Goal: Use online tool/utility: Utilize a website feature to perform a specific function

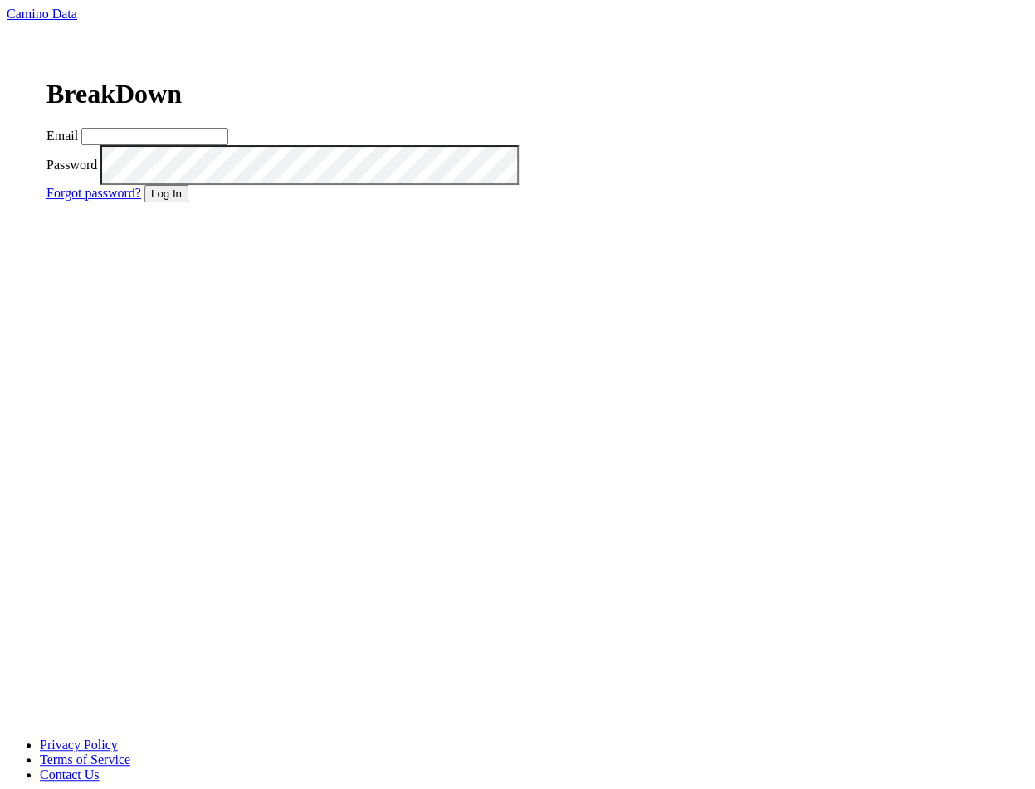
click at [228, 145] on input "Email" at bounding box center [154, 136] width 147 height 17
type input "matt@dumol.com"
click at [188, 203] on button "Log In" at bounding box center [166, 193] width 44 height 17
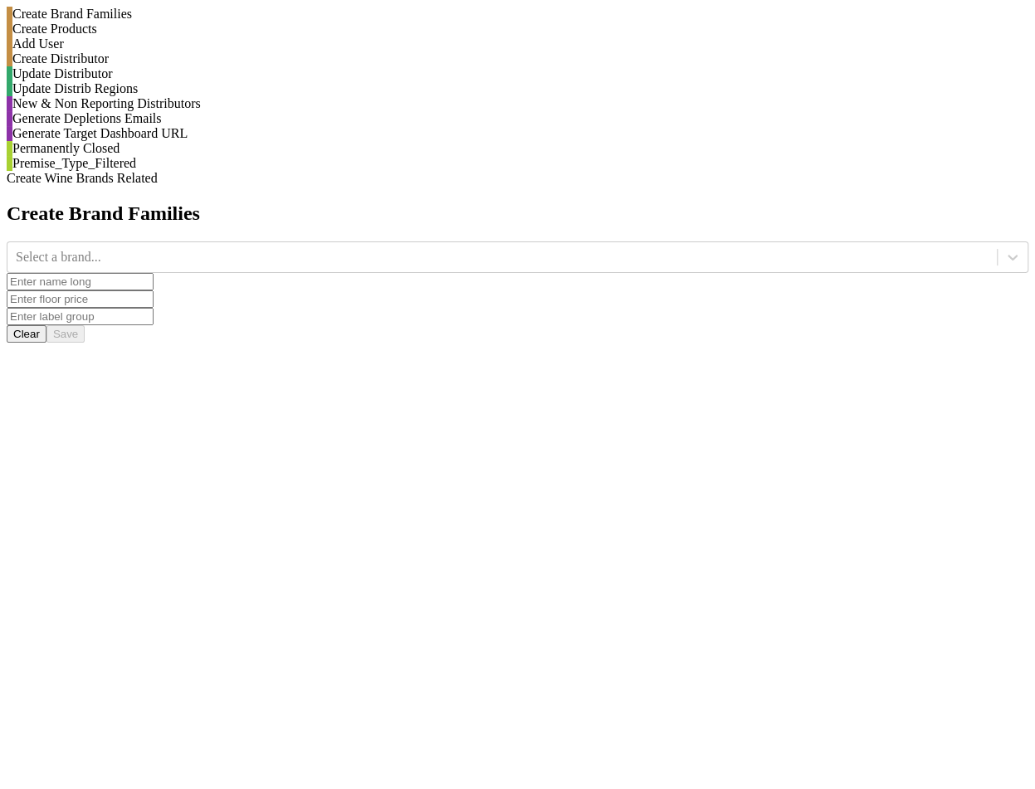
click at [212, 126] on div "Generate Depletions Emails" at bounding box center [520, 118] width 1016 height 15
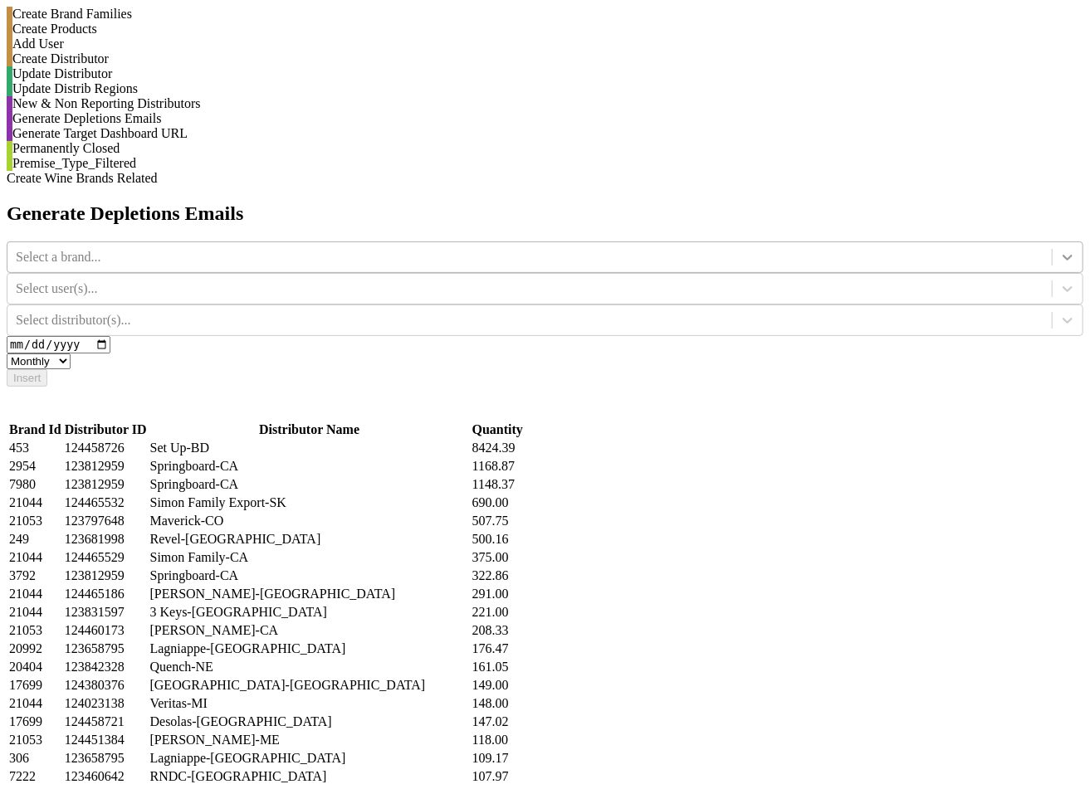
click at [1034, 249] on icon at bounding box center [1067, 257] width 17 height 17
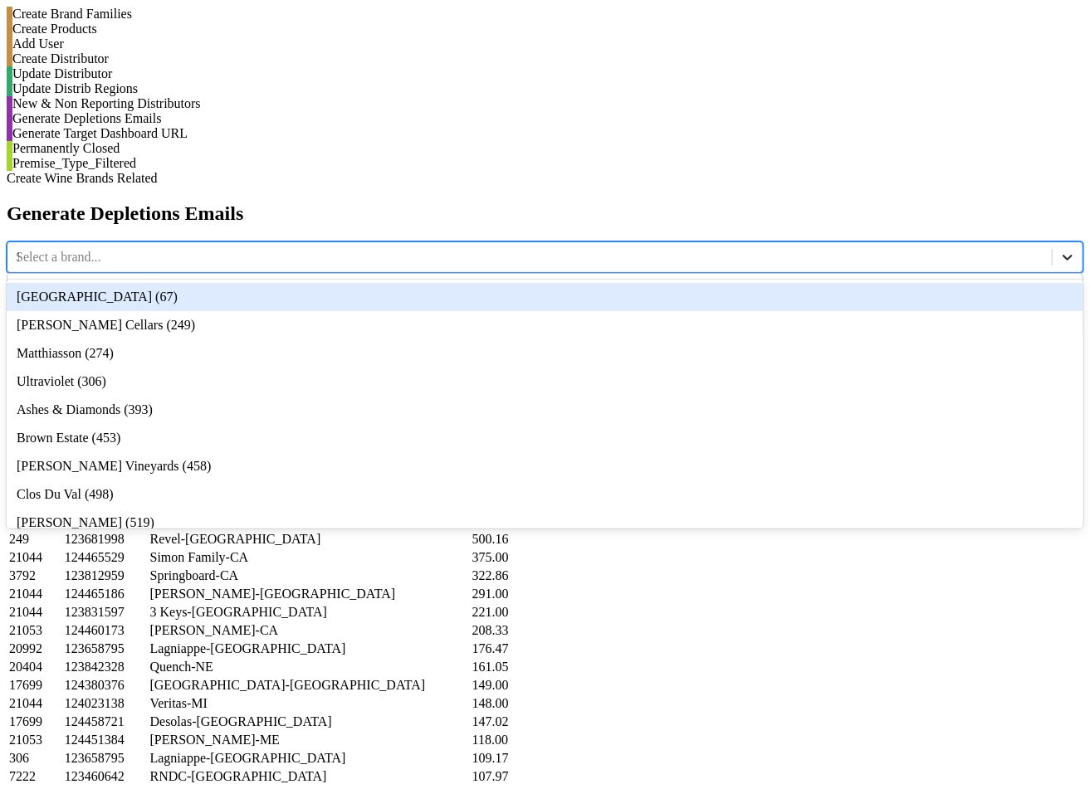
type input "12"
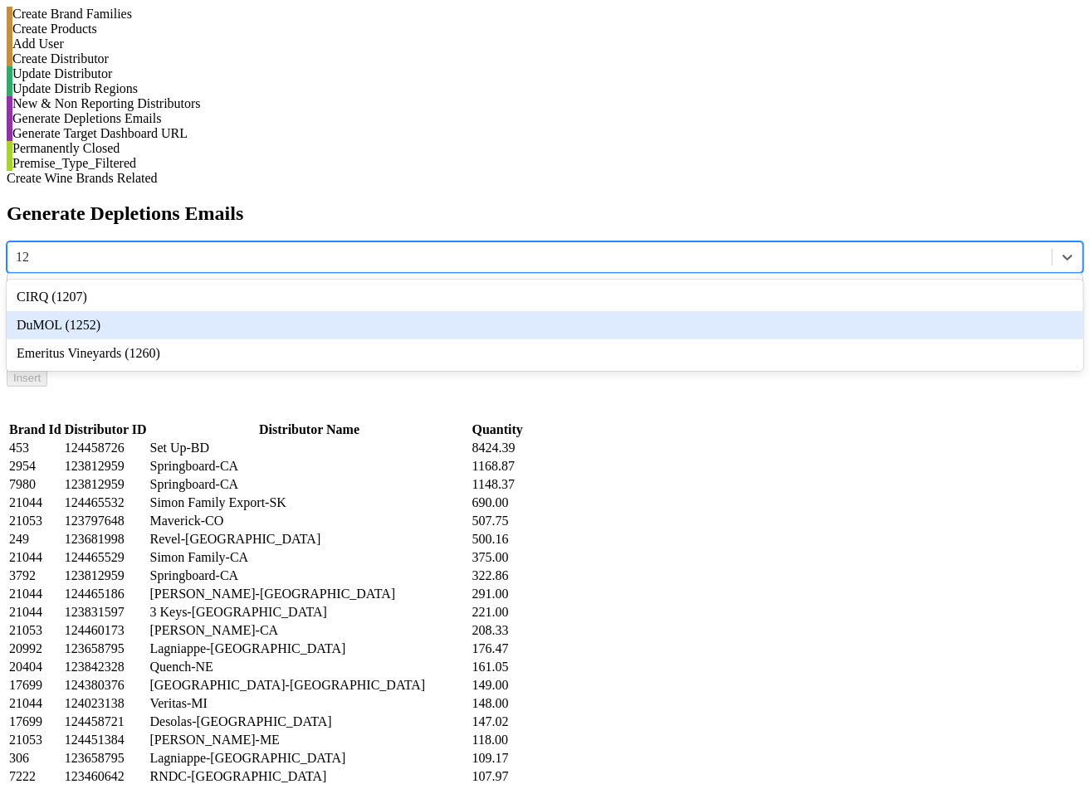
click at [495, 311] on div "DuMOL (1252)" at bounding box center [545, 325] width 1077 height 28
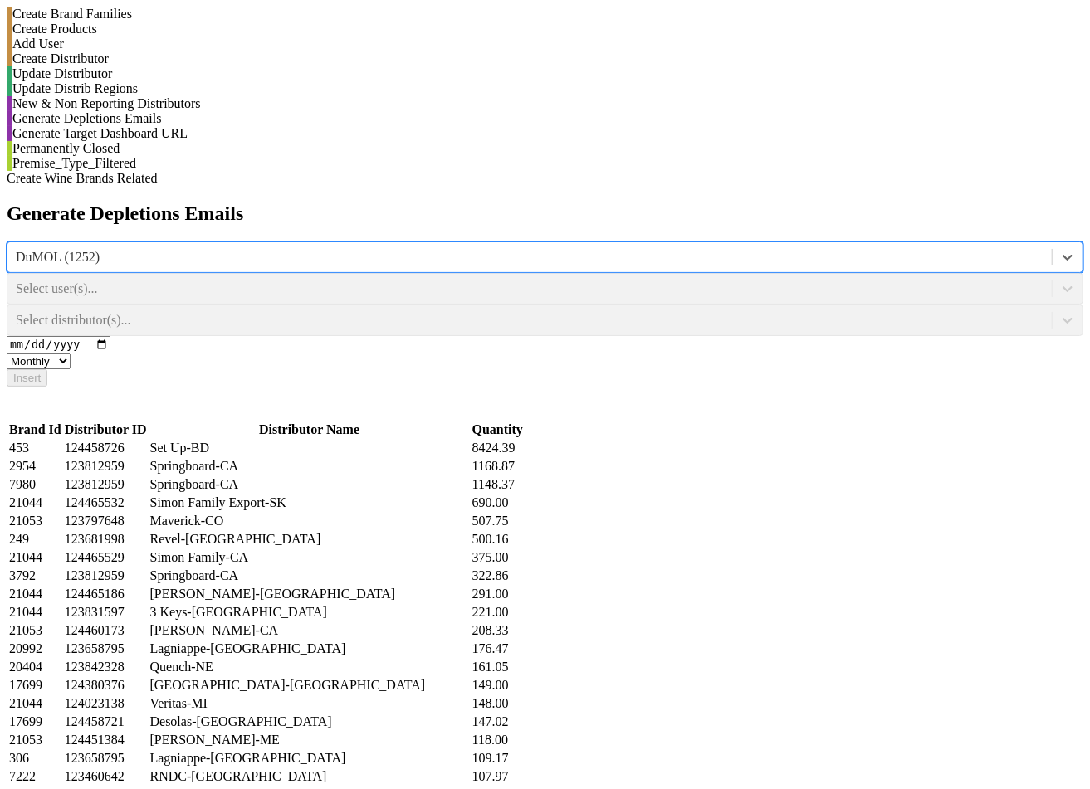
click at [628, 273] on div "Select user(s)..." at bounding box center [545, 289] width 1077 height 32
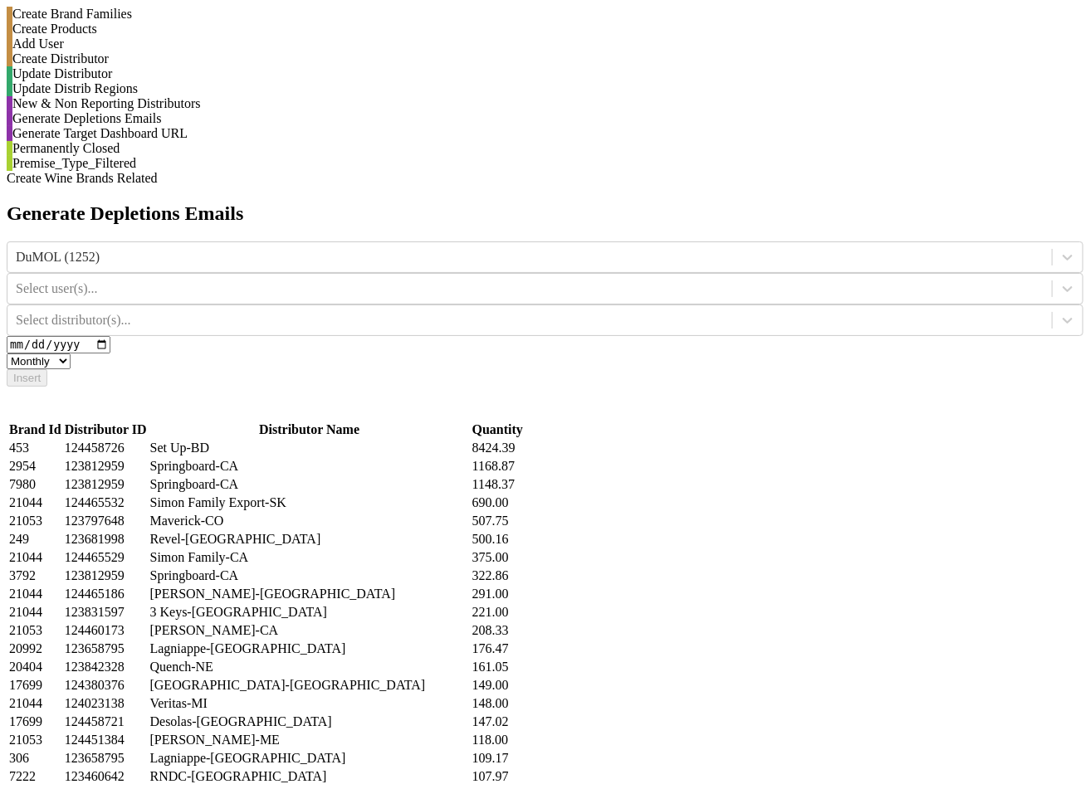
click at [628, 280] on div at bounding box center [530, 289] width 1028 height 18
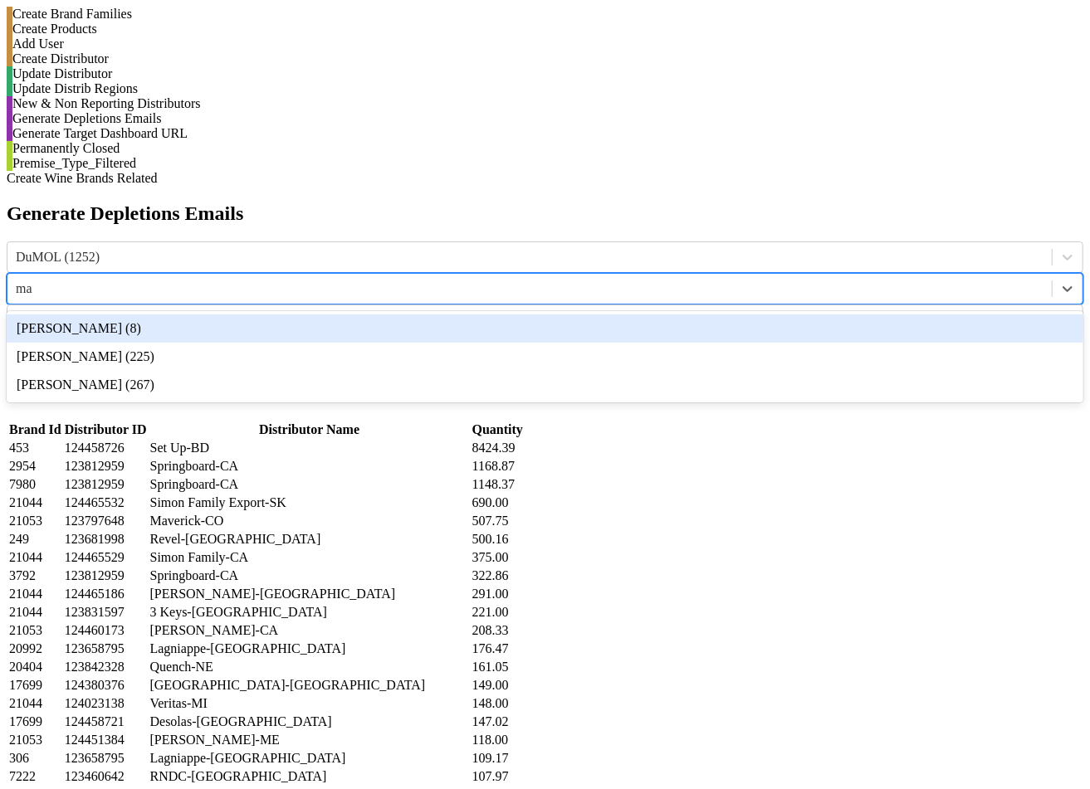
type input "mat"
click at [633, 315] on div "Matthew Wells (267)" at bounding box center [545, 329] width 1077 height 28
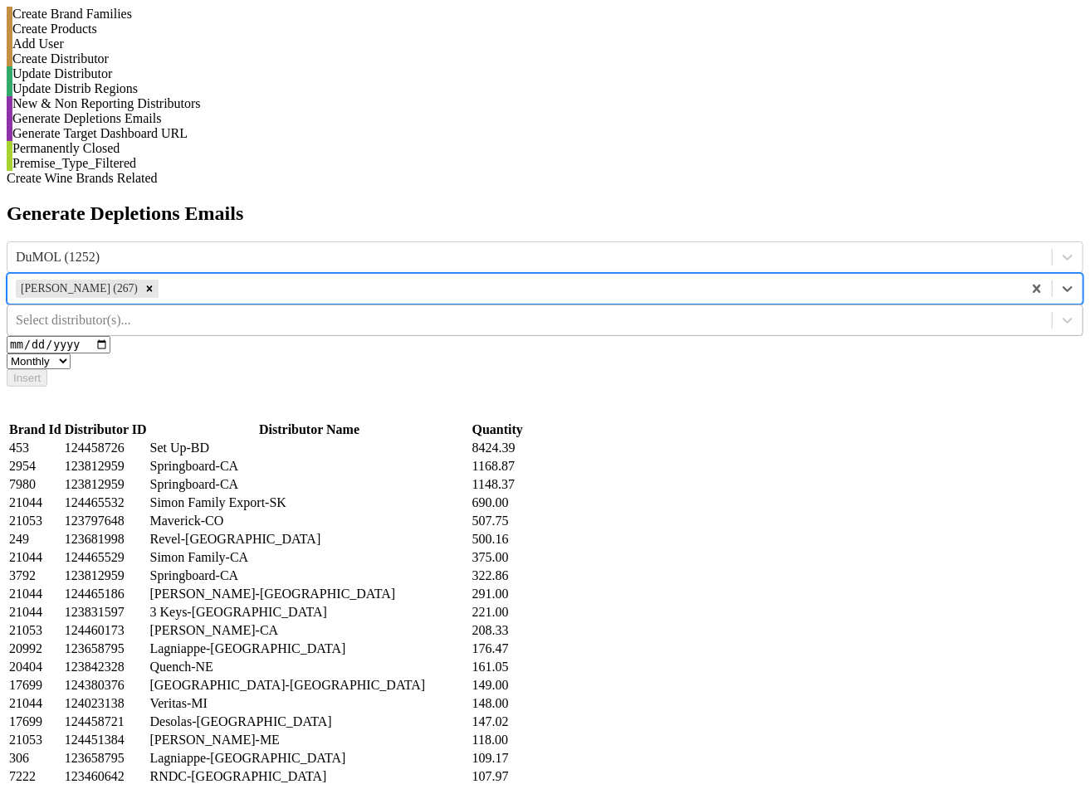
click at [914, 311] on div at bounding box center [530, 320] width 1028 height 18
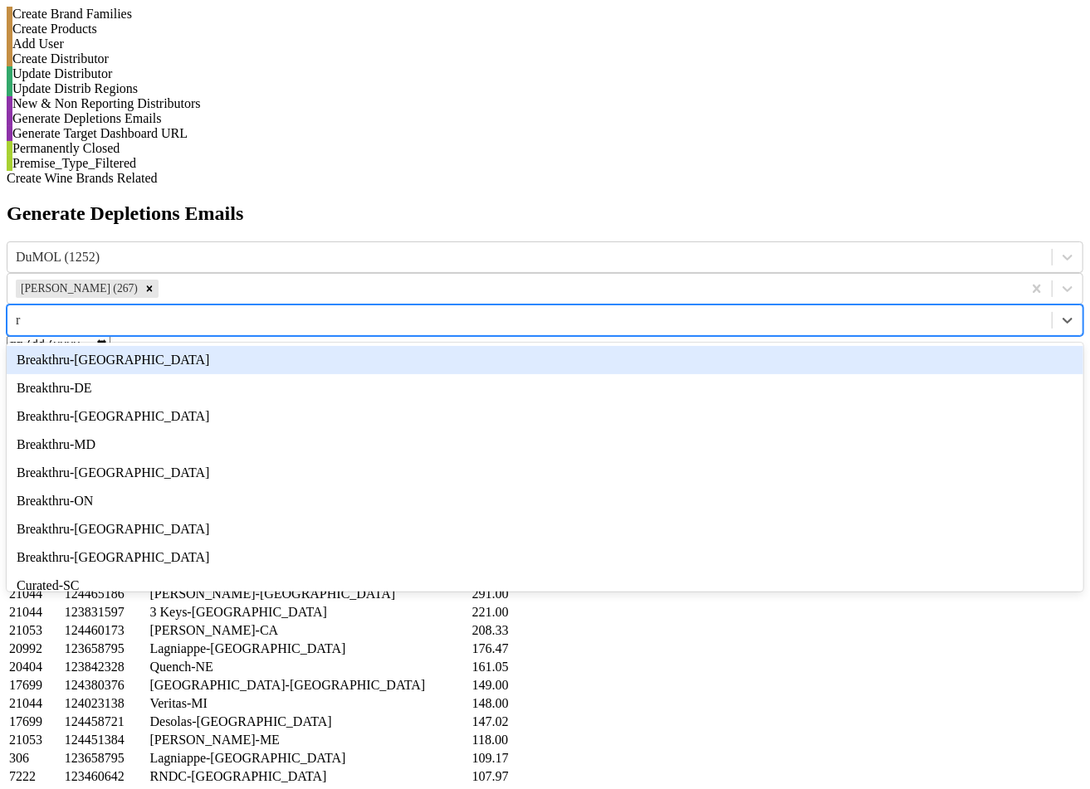
type input "rn"
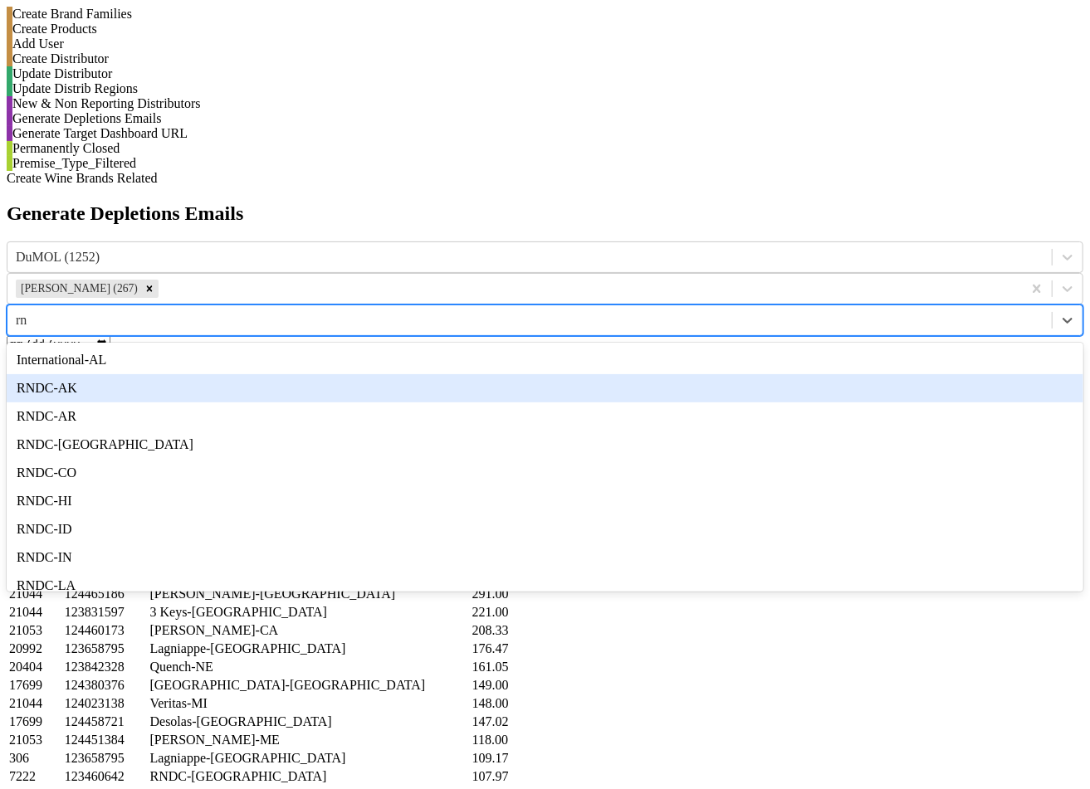
click at [914, 374] on div "RNDC-AK" at bounding box center [545, 388] width 1077 height 28
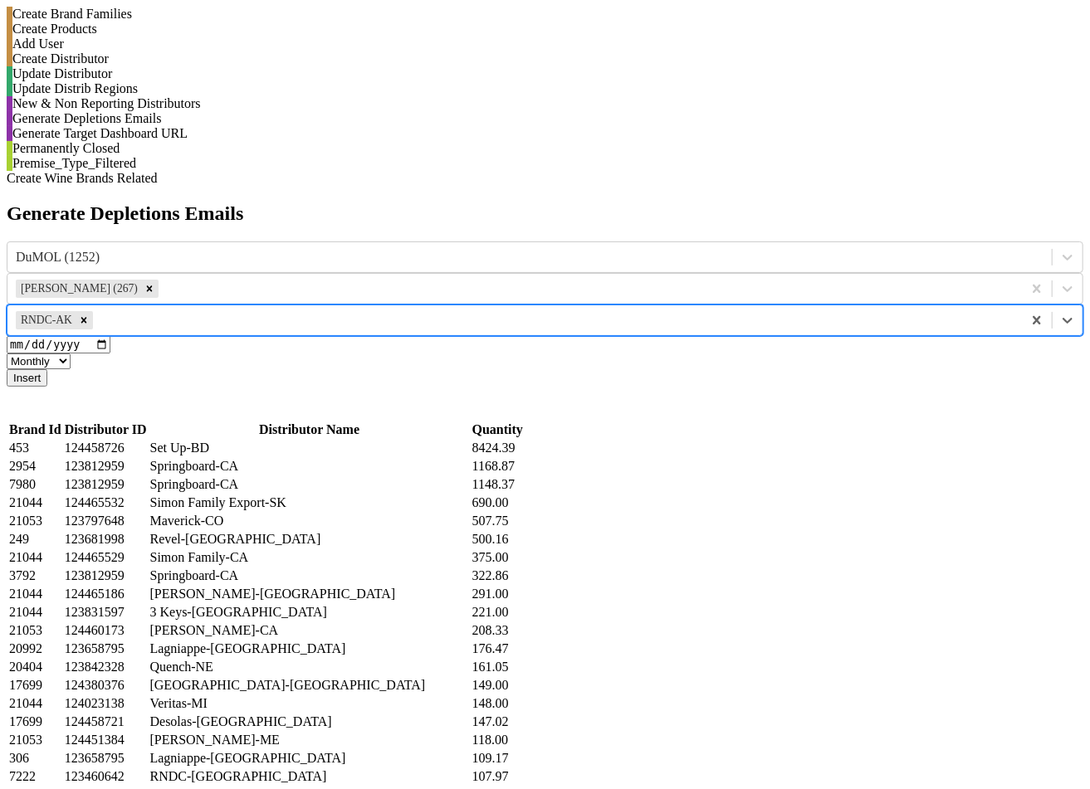
click at [47, 369] on button "Insert" at bounding box center [27, 377] width 41 height 17
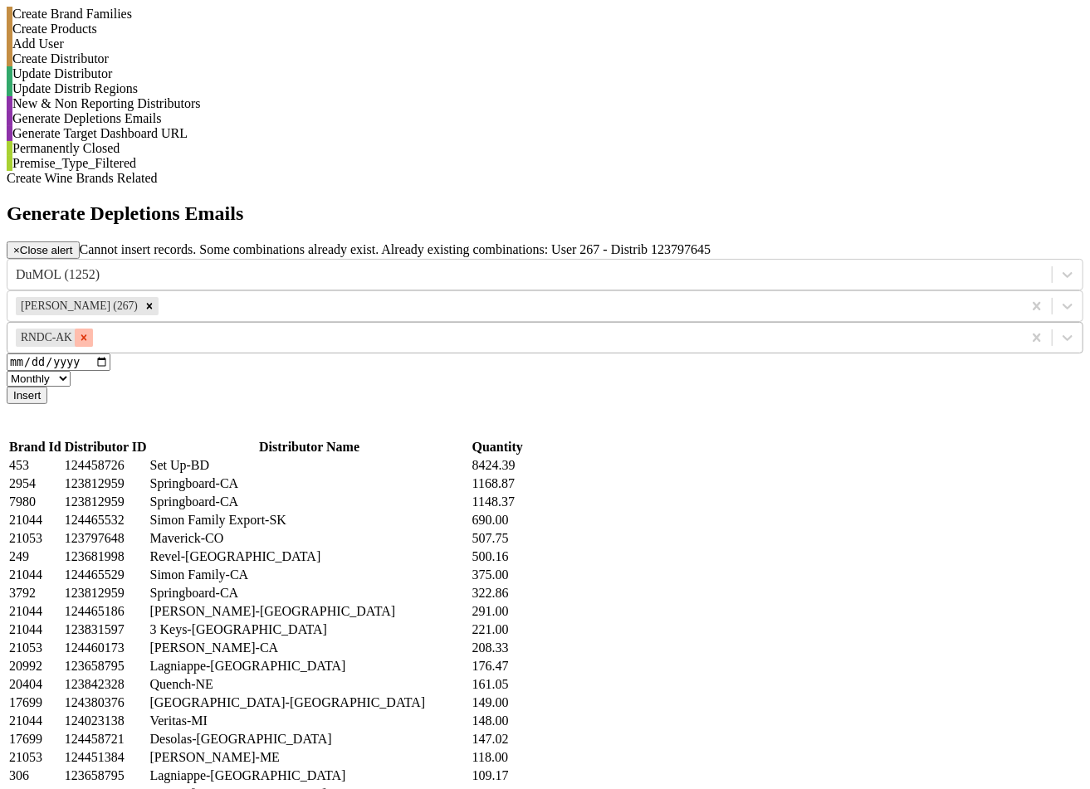
click at [90, 332] on icon "Remove RNDC-AK" at bounding box center [84, 338] width 12 height 12
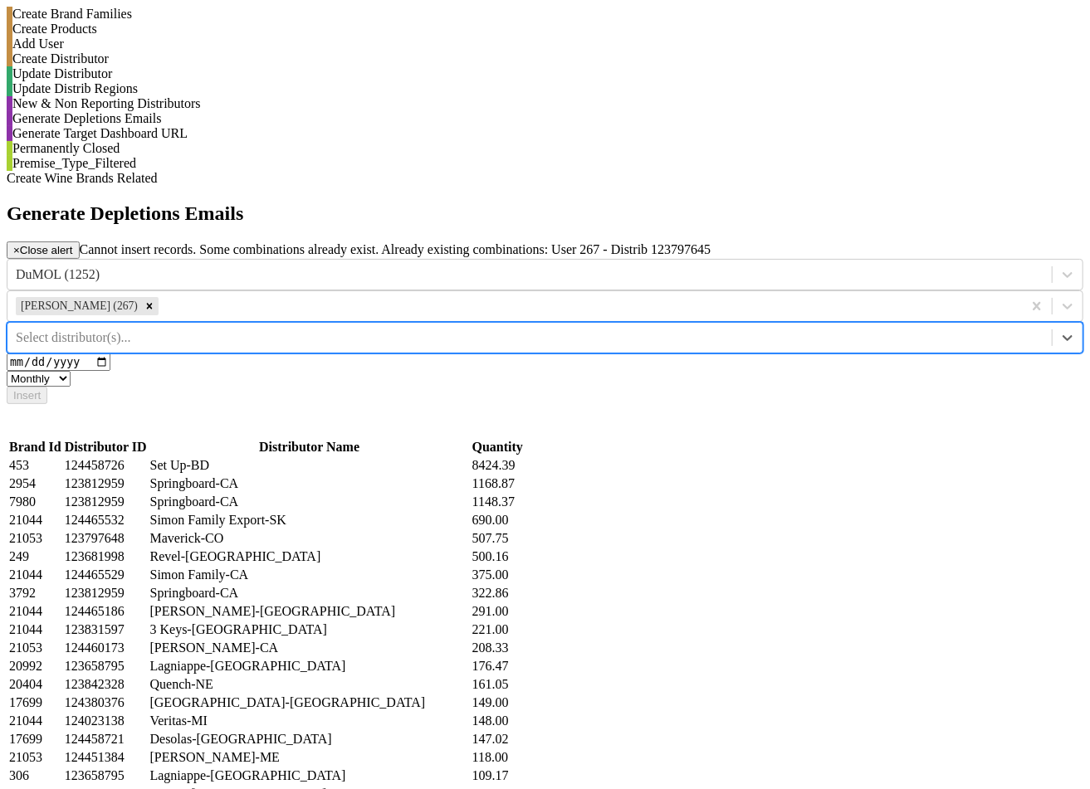
click at [902, 329] on div at bounding box center [530, 338] width 1028 height 18
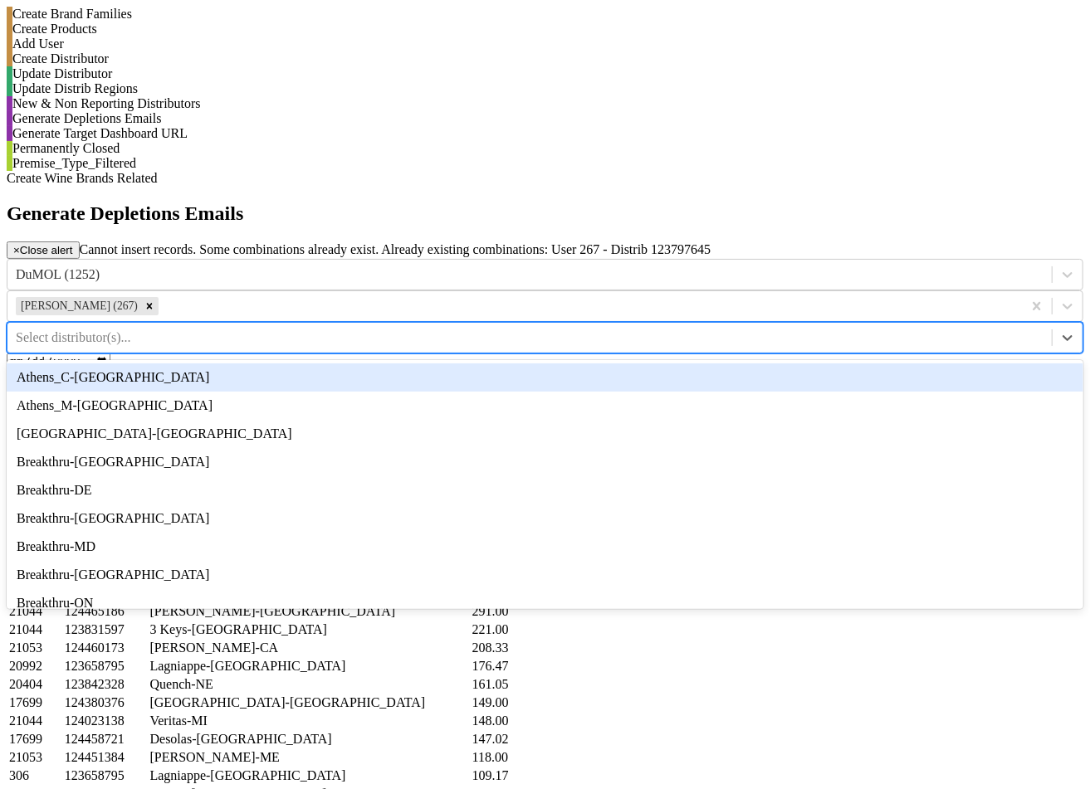
click at [912, 364] on div "Athens_C-TN" at bounding box center [545, 378] width 1077 height 28
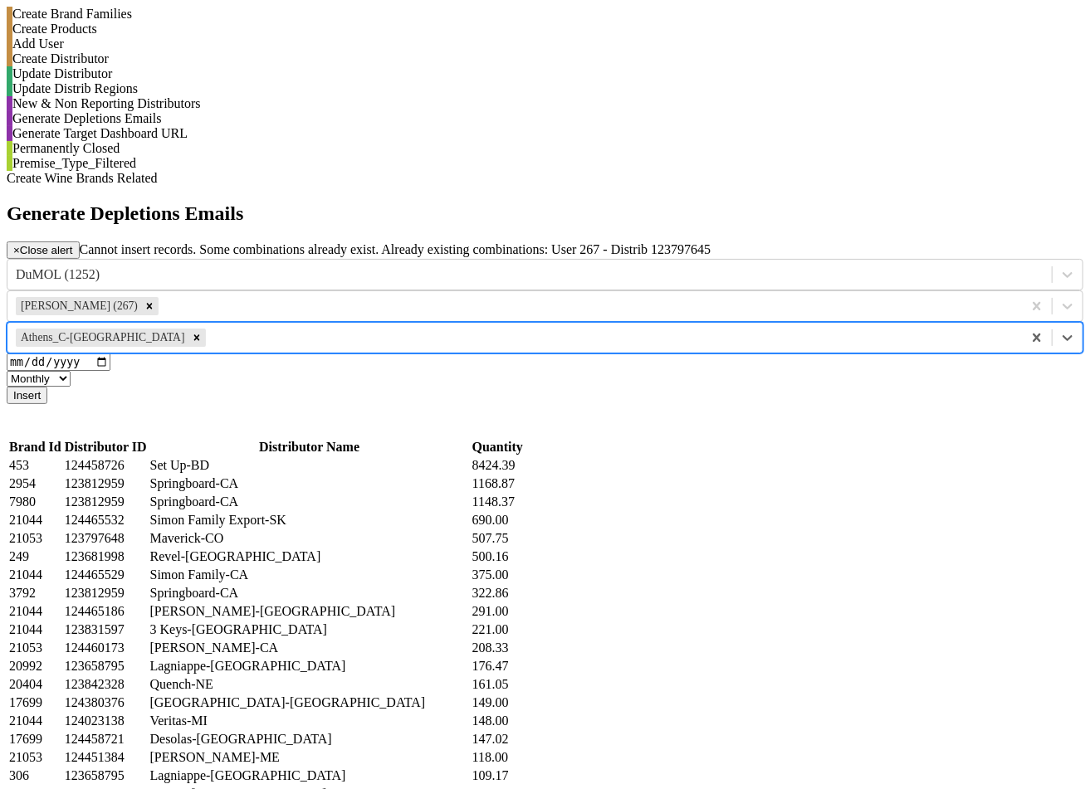
click at [47, 387] on button "Insert" at bounding box center [27, 395] width 41 height 17
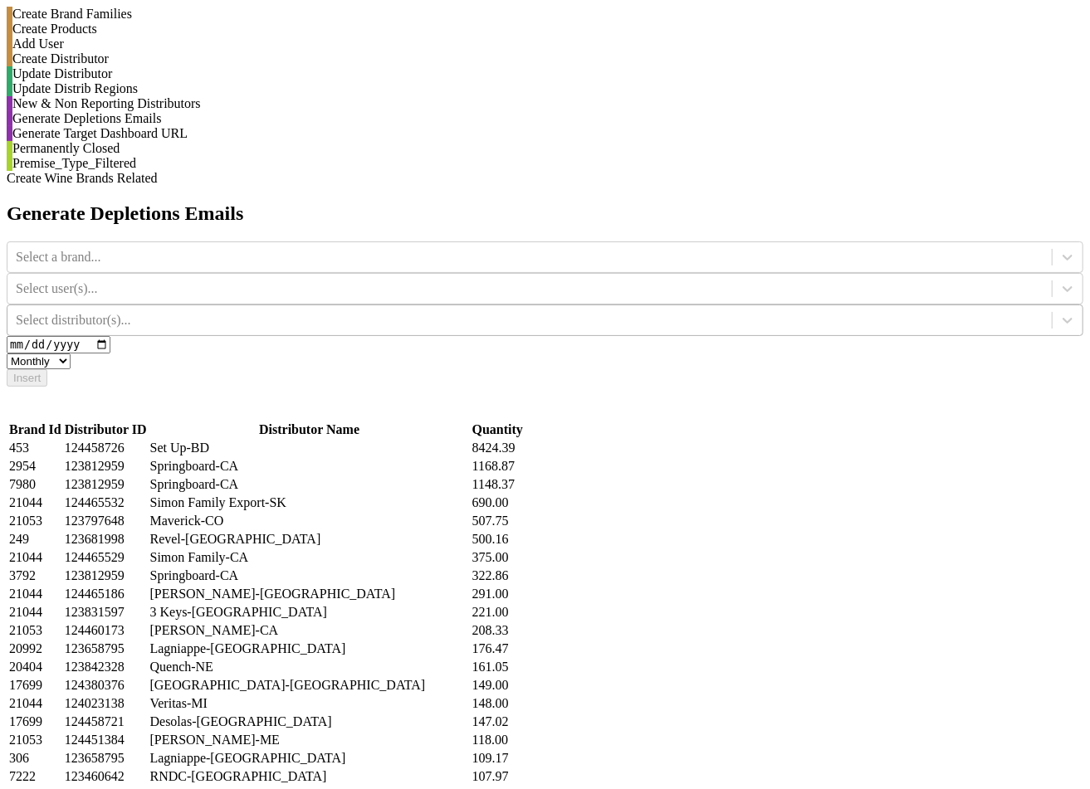
click at [71, 354] on select "Monthly Quarterly" at bounding box center [39, 362] width 64 height 16
select select "quarterly"
click at [71, 354] on select "Monthly Quarterly" at bounding box center [39, 362] width 64 height 16
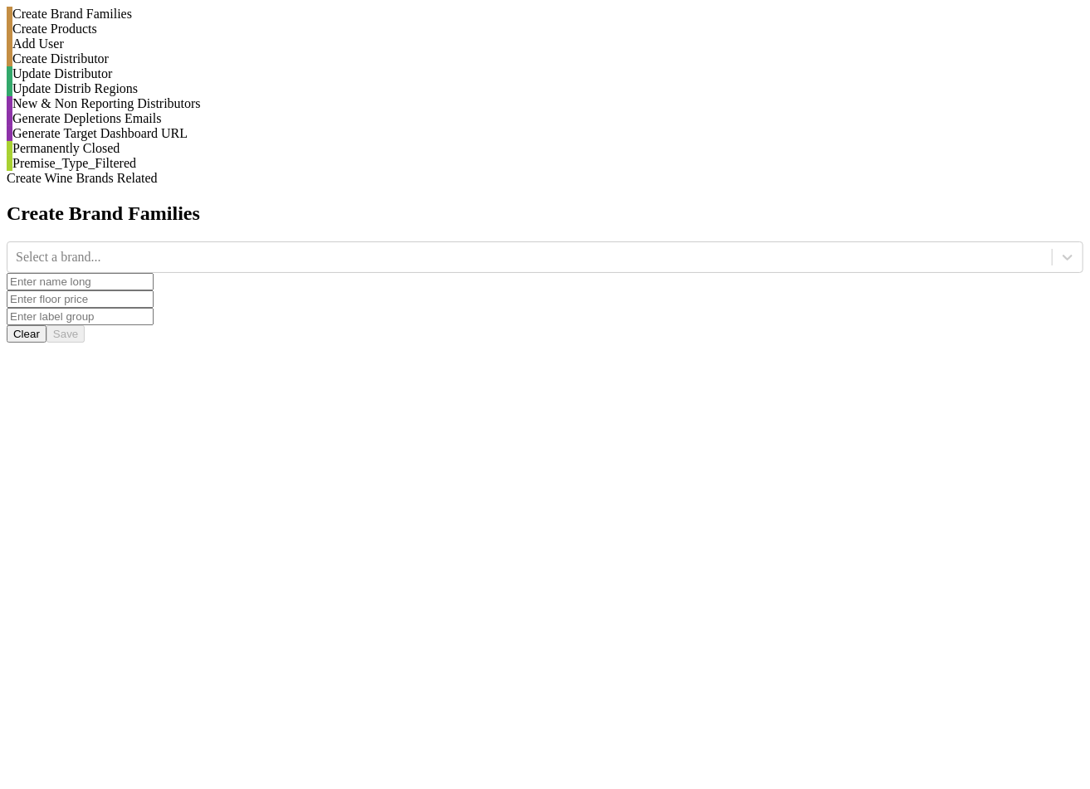
click at [230, 126] on div "Generate Depletions Emails" at bounding box center [547, 118] width 1071 height 15
